Goal: Task Accomplishment & Management: Use online tool/utility

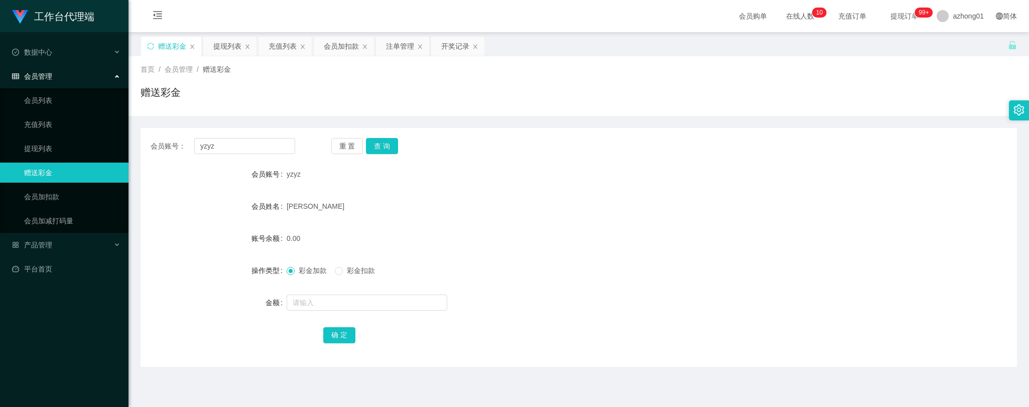
click at [44, 168] on link "赠送彩金" at bounding box center [72, 173] width 96 height 20
drag, startPoint x: 218, startPoint y: 146, endPoint x: 169, endPoint y: 145, distance: 49.2
click at [169, 144] on div "会员账号： [PERSON_NAME]" at bounding box center [223, 146] width 145 height 16
paste input "952688"
type input "952688"
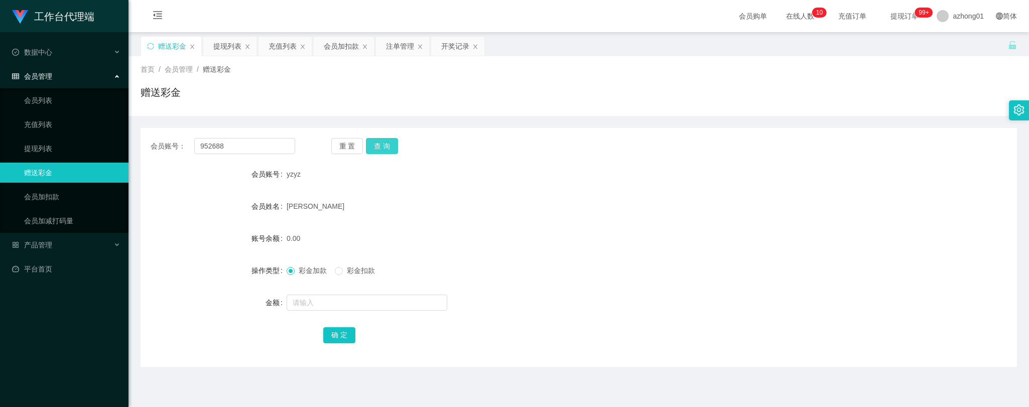
click at [389, 145] on button "查 询" at bounding box center [382, 146] width 32 height 16
click at [26, 143] on link "提现列表" at bounding box center [72, 149] width 96 height 20
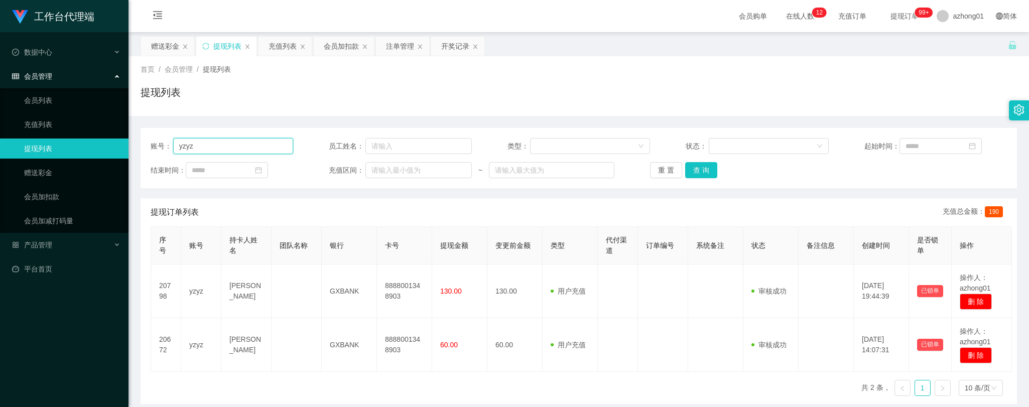
drag, startPoint x: 247, startPoint y: 147, endPoint x: 171, endPoint y: 137, distance: 77.4
click at [171, 137] on div "账号： yzyz 员工姓名： 类型： 状态： 起始时间： 结束时间： 充值区间： ~ 重 置 查 询" at bounding box center [579, 158] width 876 height 60
paste input "952688"
type input "952688"
click at [702, 169] on button "查 询" at bounding box center [701, 170] width 32 height 16
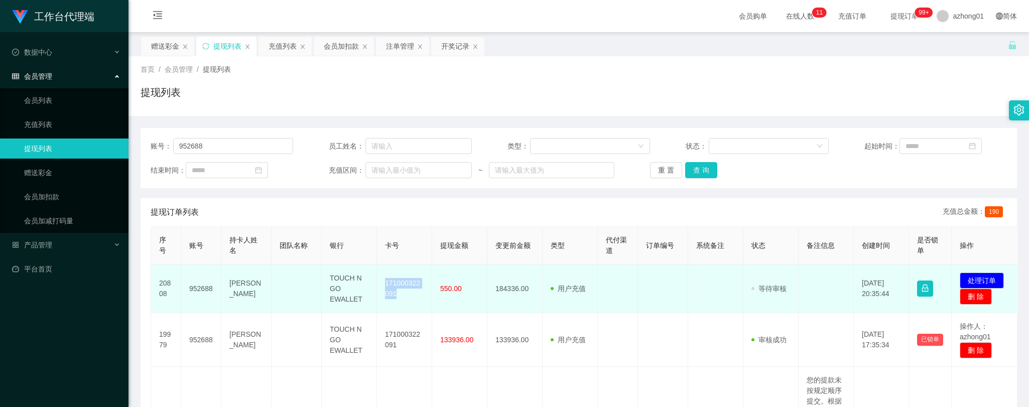
drag, startPoint x: 383, startPoint y: 283, endPoint x: 399, endPoint y: 294, distance: 19.2
click at [399, 294] on td "171000322091" at bounding box center [404, 289] width 55 height 49
copy td "171000322091"
click at [978, 279] on button "处理订单" at bounding box center [982, 281] width 44 height 16
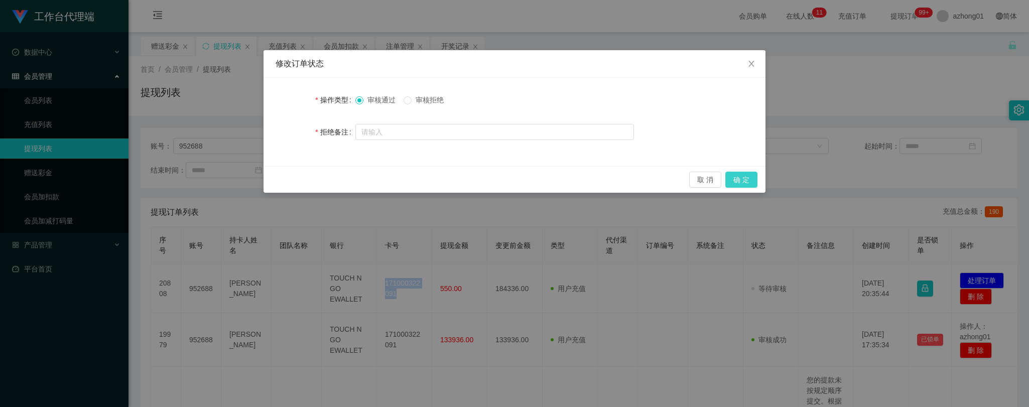
click at [741, 178] on button "确 定" at bounding box center [741, 180] width 32 height 16
